Goal: Find specific page/section: Find specific page/section

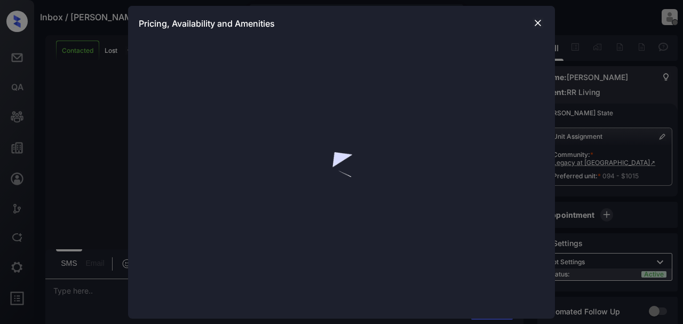
scroll to position [284, 0]
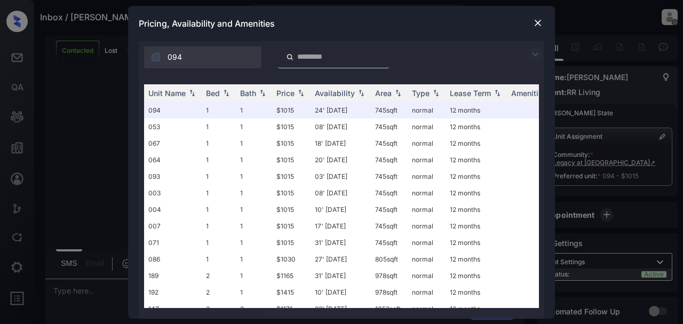
click at [541, 26] on img at bounding box center [537, 23] width 11 height 11
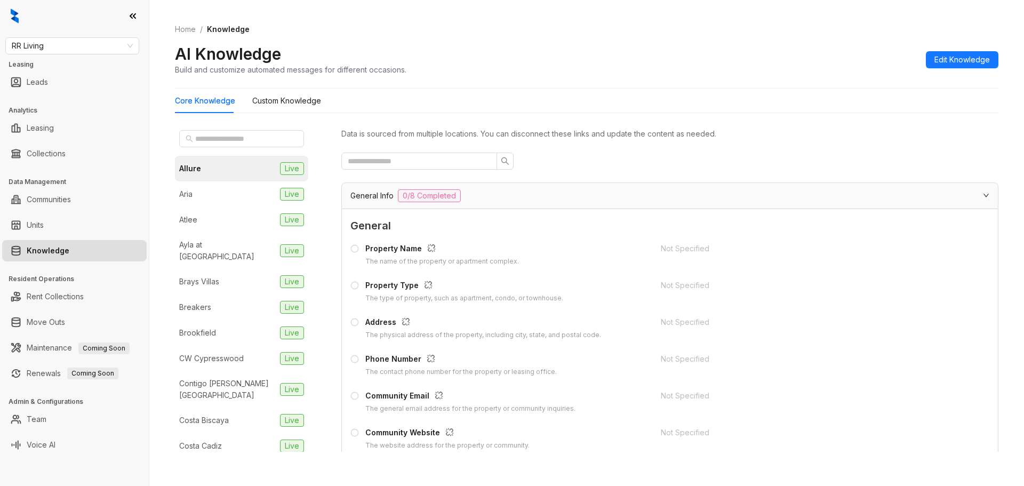
drag, startPoint x: 983, startPoint y: 114, endPoint x: 982, endPoint y: 107, distance: 6.5
click at [983, 114] on div "Core Knowledge Custom Knowledge Allure Live Aria Live Atlee Live Ayla at [GEOGR…" at bounding box center [587, 275] width 824 height 372
